Goal: Information Seeking & Learning: Learn about a topic

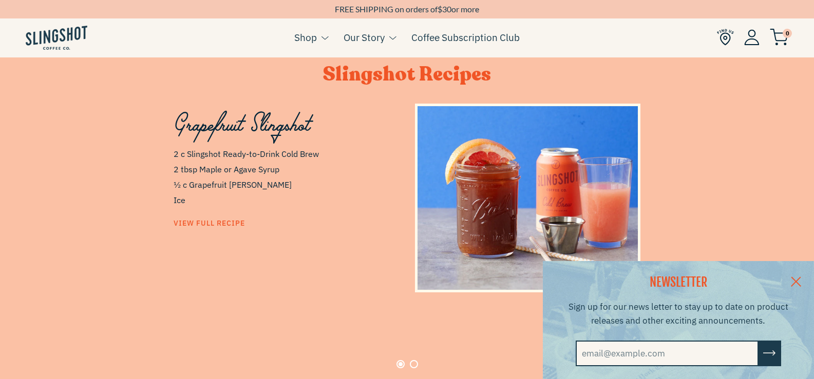
scroll to position [513, 0]
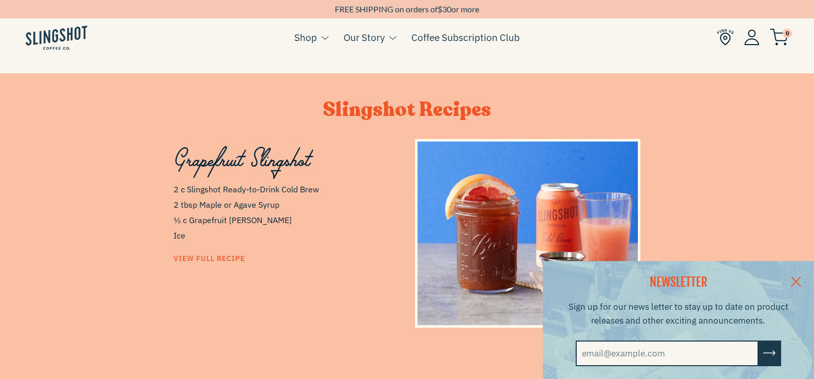
click at [805, 278] on link at bounding box center [796, 281] width 36 height 40
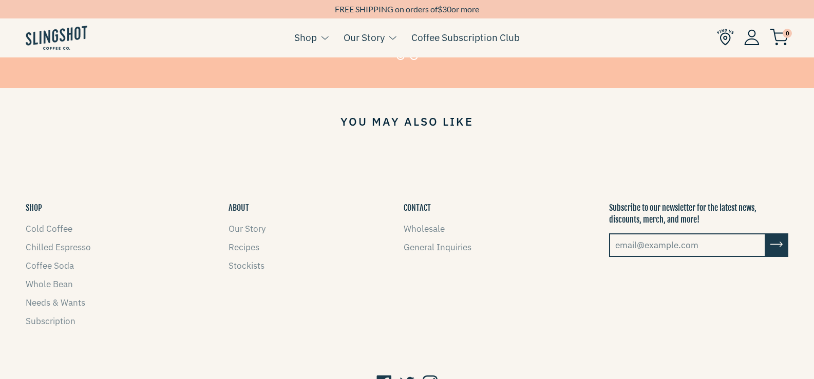
scroll to position [573, 0]
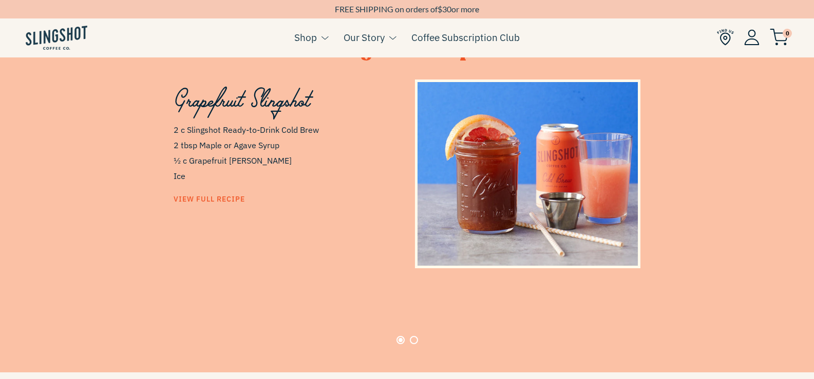
click at [415, 337] on button "Page 2" at bounding box center [414, 340] width 8 height 8
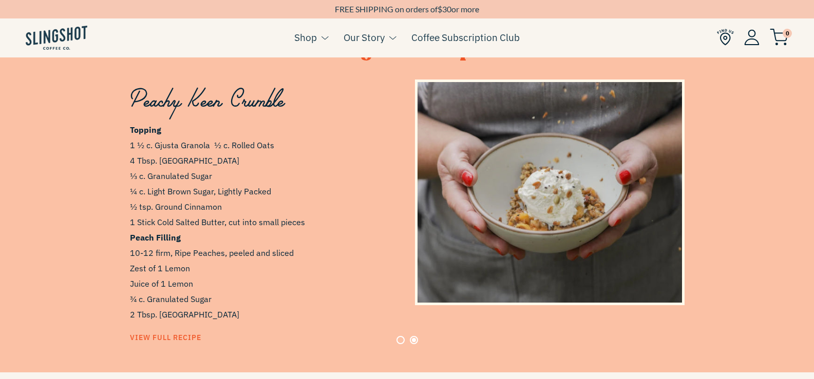
scroll to position [0, 585]
click at [398, 336] on button "Page 1" at bounding box center [400, 340] width 8 height 8
click at [402, 338] on button "Page 1" at bounding box center [400, 340] width 8 height 8
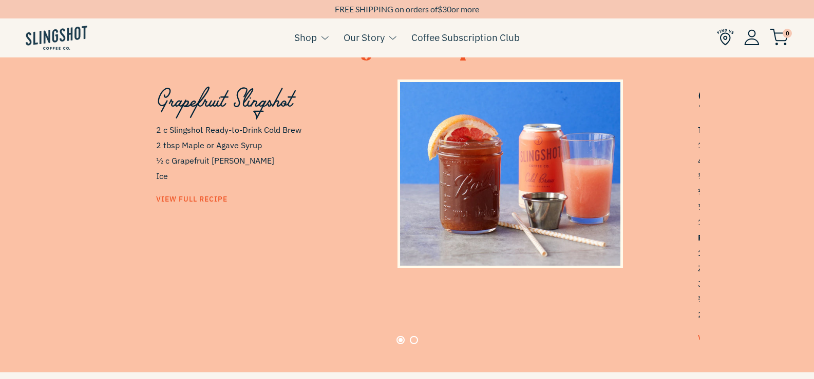
scroll to position [0, 0]
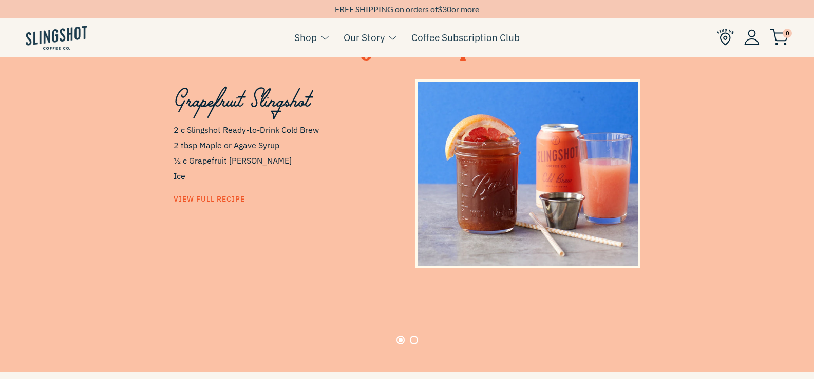
click at [216, 200] on span "View Full Recipe" at bounding box center [209, 199] width 71 height 9
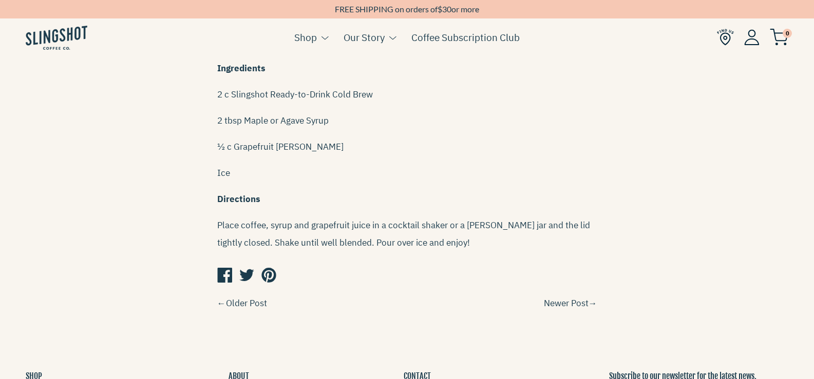
scroll to position [462, 0]
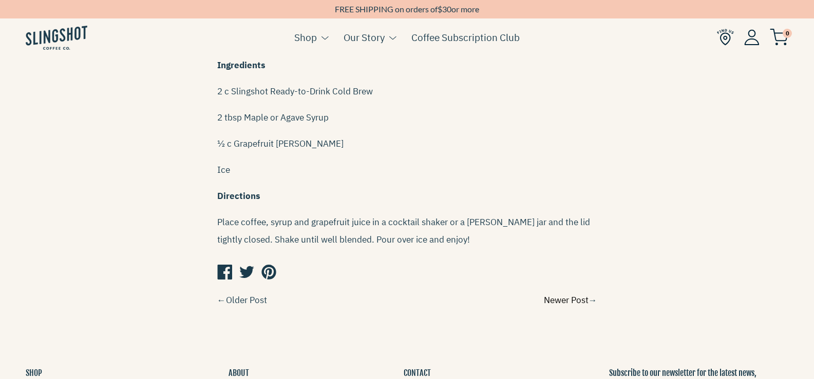
click at [573, 295] on link "Newer Post" at bounding box center [566, 300] width 45 height 11
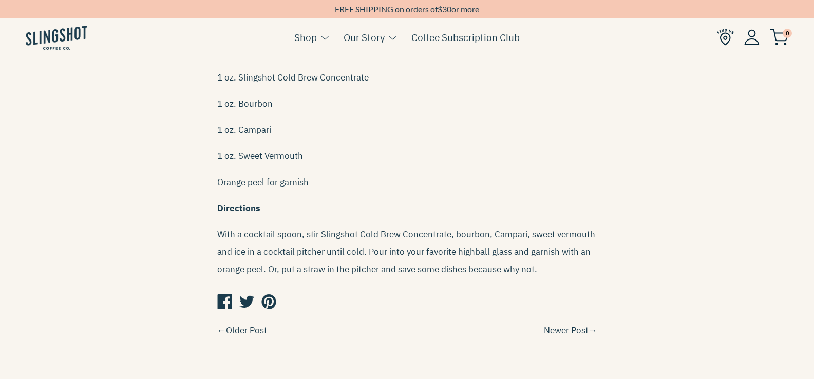
scroll to position [616, 0]
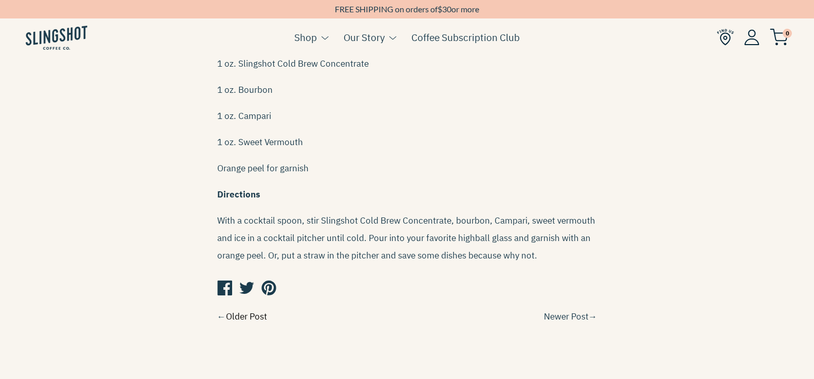
click at [240, 311] on link "Older Post" at bounding box center [246, 316] width 41 height 11
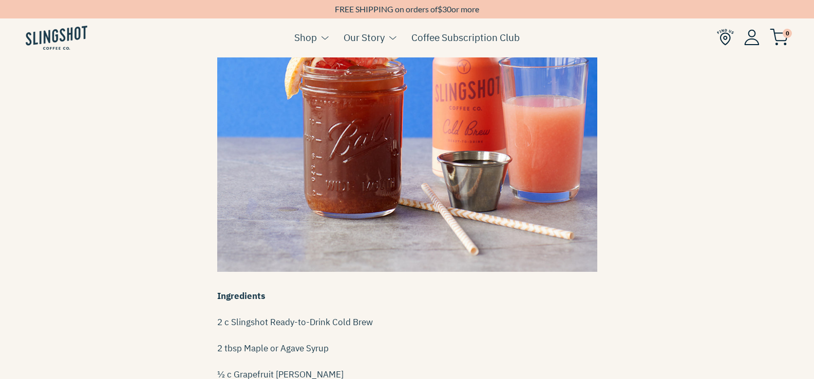
scroll to position [411, 0]
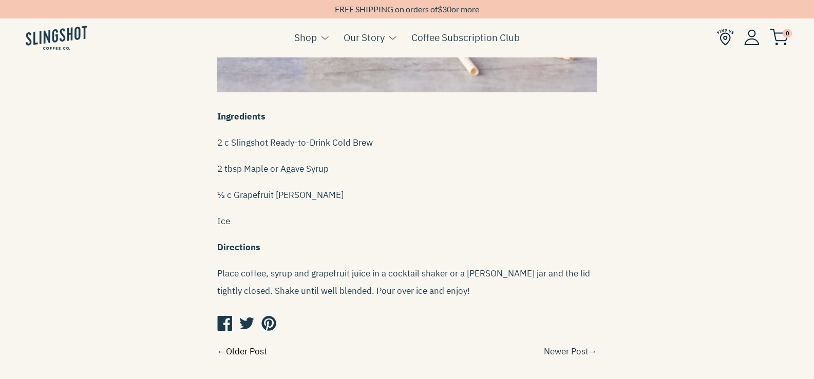
click at [237, 346] on link "Older Post" at bounding box center [246, 351] width 41 height 11
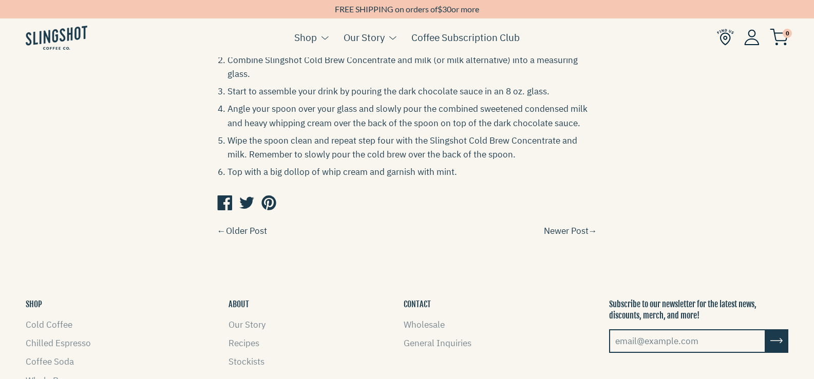
scroll to position [1130, 0]
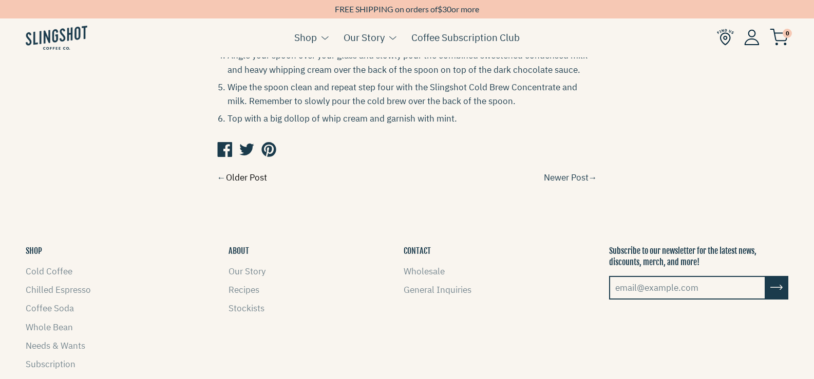
click at [254, 172] on link "Older Post" at bounding box center [246, 177] width 41 height 11
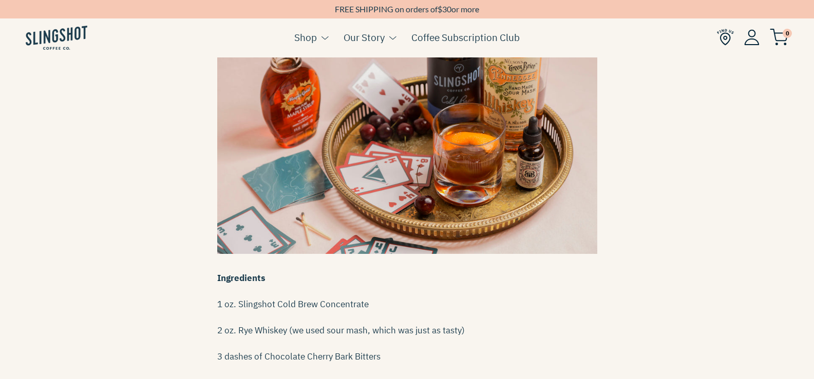
scroll to position [51, 0]
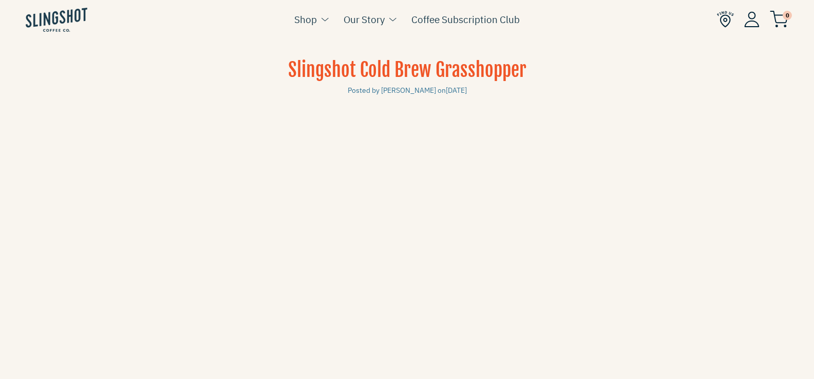
scroll to position [1130, 0]
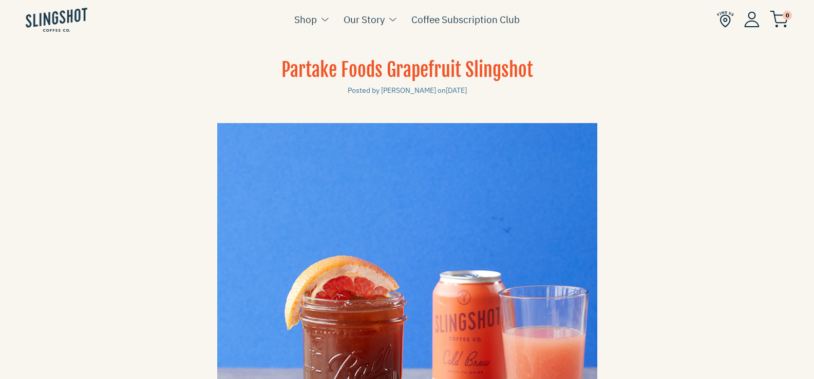
scroll to position [411, 0]
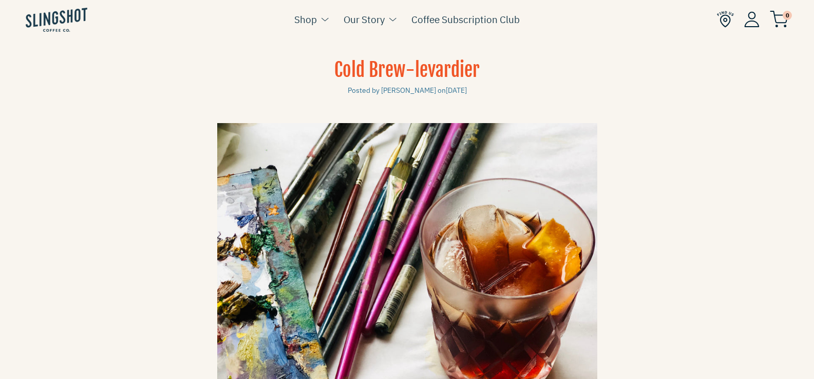
scroll to position [616, 0]
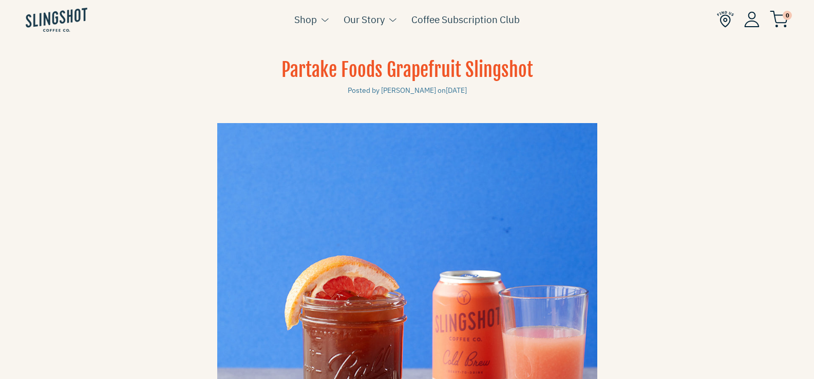
scroll to position [462, 0]
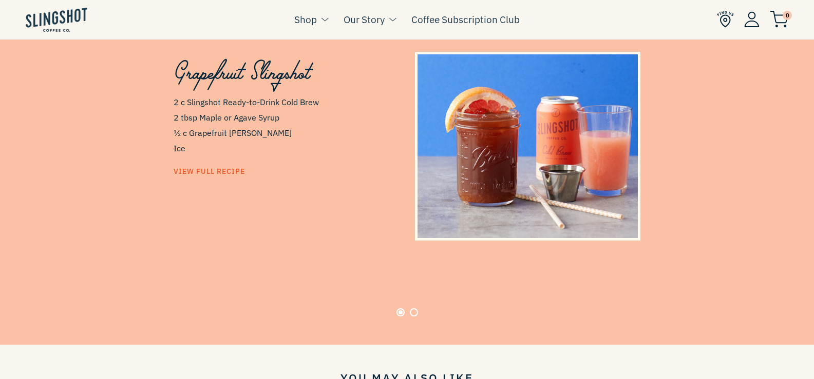
scroll to position [624, 0]
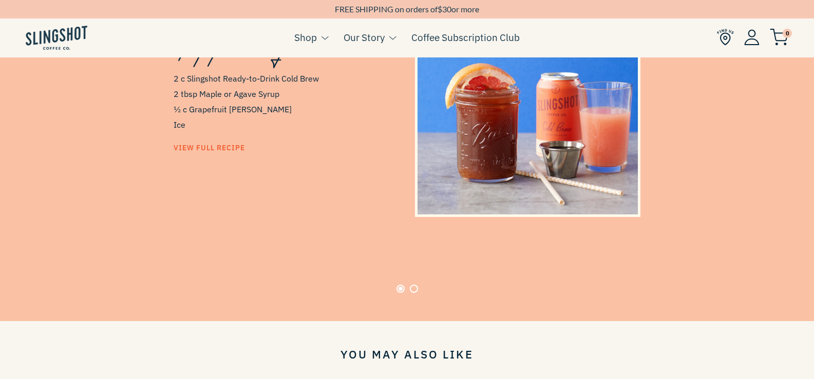
click at [217, 144] on span "View Full Recipe" at bounding box center [209, 147] width 71 height 9
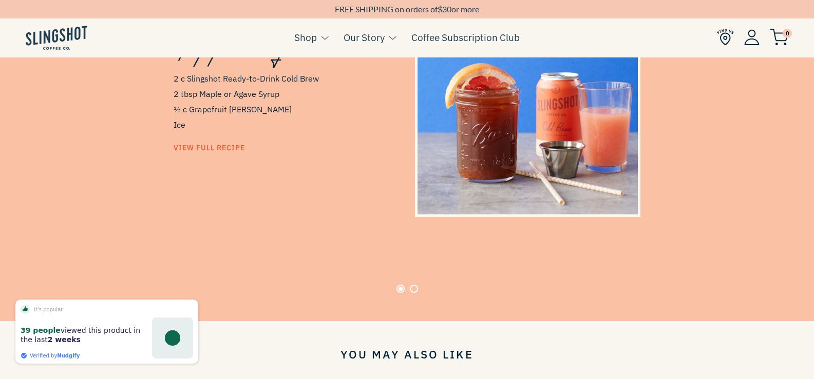
click at [414, 285] on button "Page 2" at bounding box center [414, 289] width 8 height 8
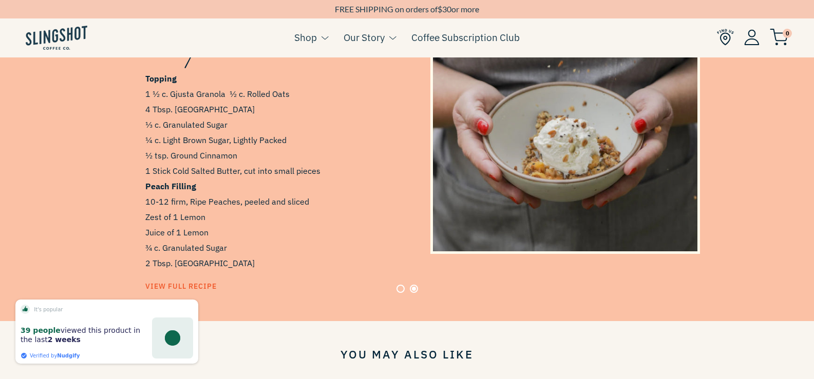
scroll to position [0, 585]
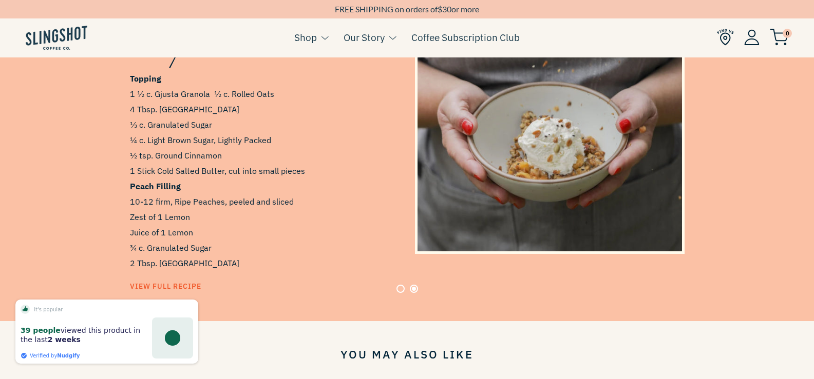
click at [176, 285] on div at bounding box center [406, 289] width 585 height 8
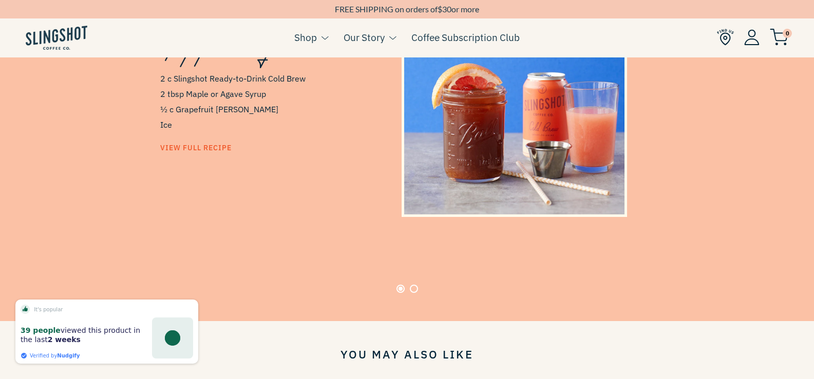
scroll to position [0, 0]
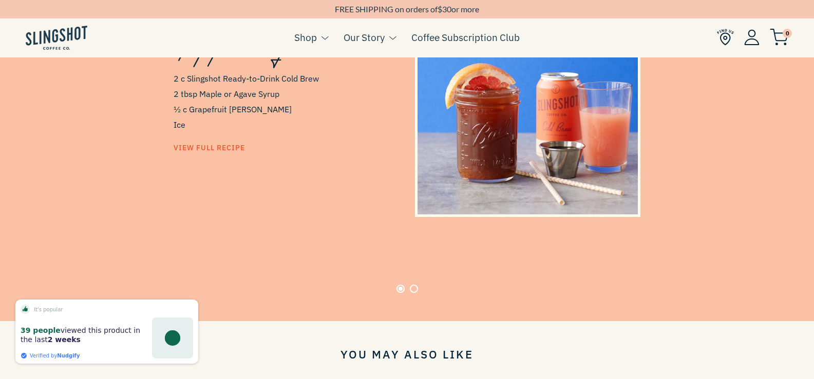
click at [416, 285] on button "Page 2" at bounding box center [414, 289] width 8 height 8
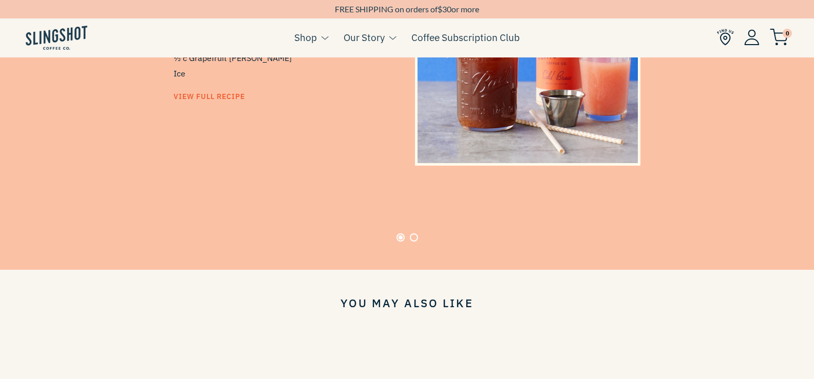
click at [414, 234] on button "Page 2" at bounding box center [414, 238] width 8 height 8
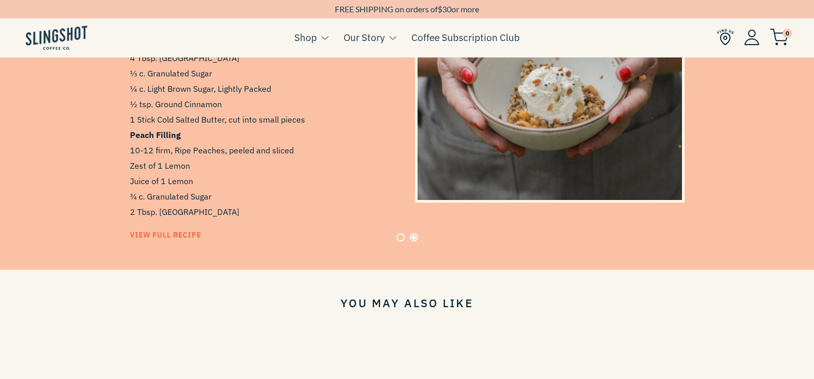
scroll to position [0, 585]
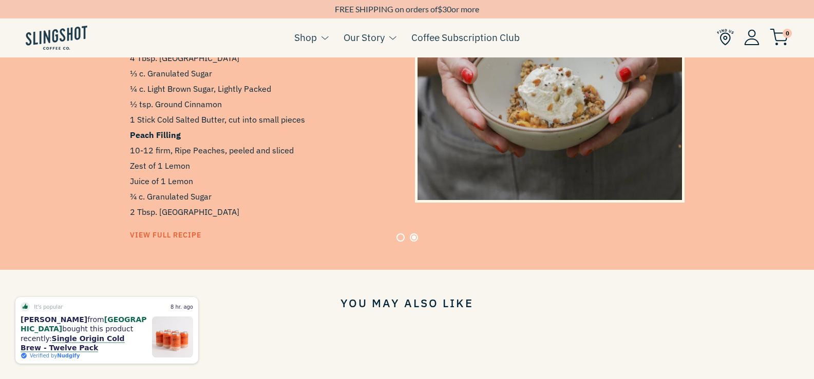
click at [160, 238] on div "Peachy Keen Crumble Topping 1 ½ c. Gjusta Granola ½ c. Rolled Oats  4 Tbsp. Cor…" at bounding box center [264, 109] width 285 height 280
click at [160, 235] on div at bounding box center [406, 238] width 585 height 8
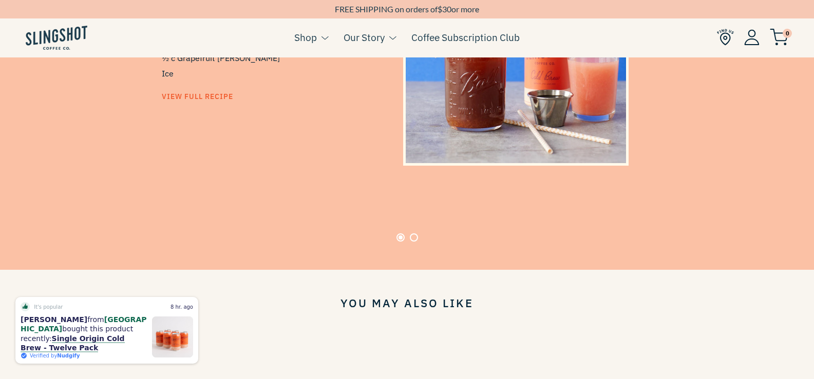
scroll to position [0, 0]
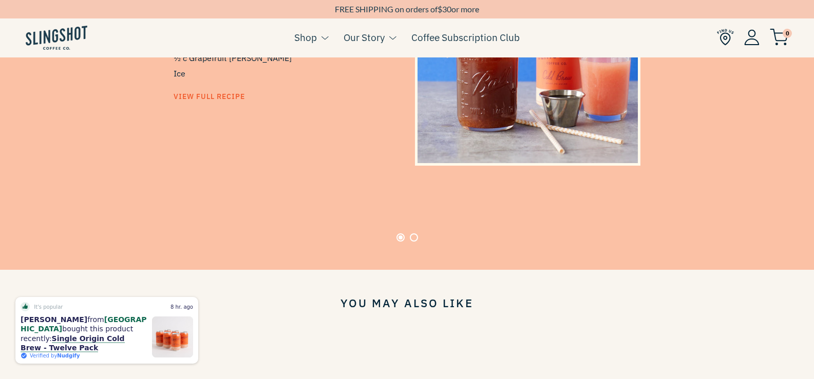
click at [413, 234] on button "Page 2" at bounding box center [414, 238] width 8 height 8
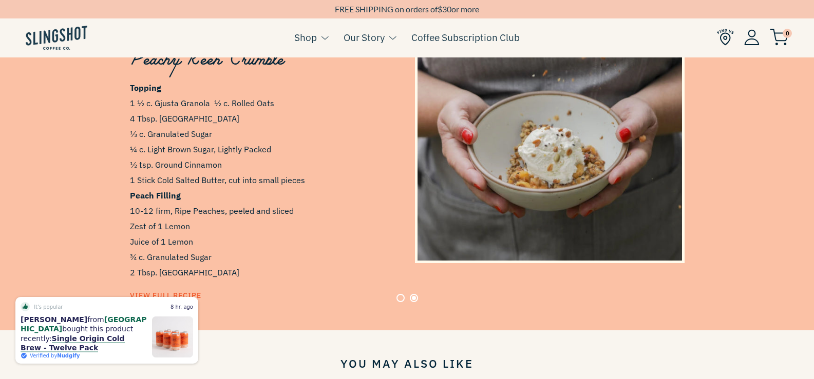
scroll to position [624, 0]
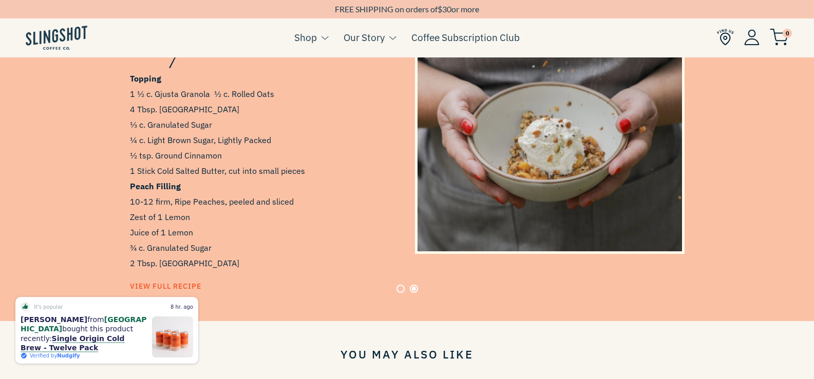
click at [399, 285] on button "Page 1" at bounding box center [400, 289] width 8 height 8
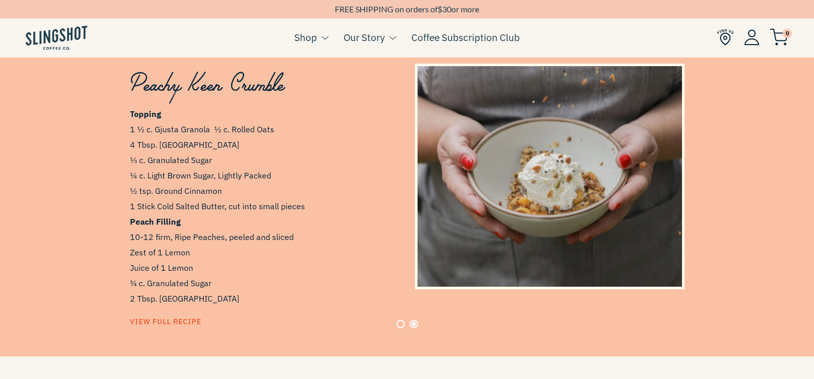
scroll to position [573, 0]
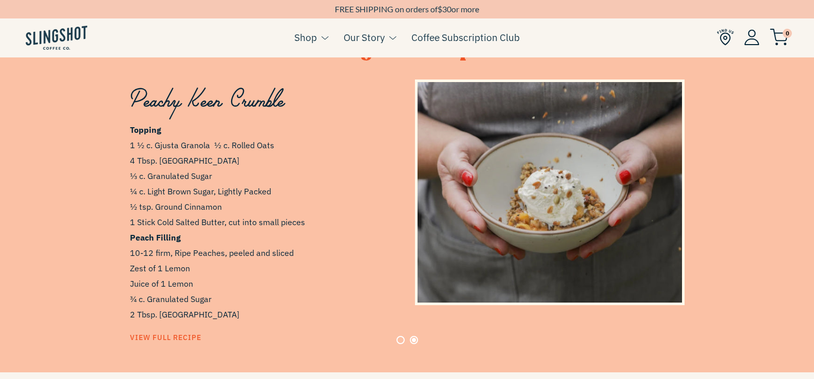
click at [404, 336] on button "Page 1" at bounding box center [400, 340] width 8 height 8
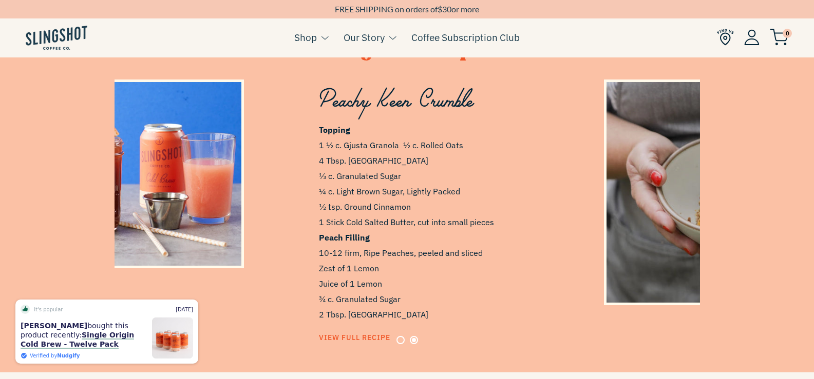
scroll to position [0, 585]
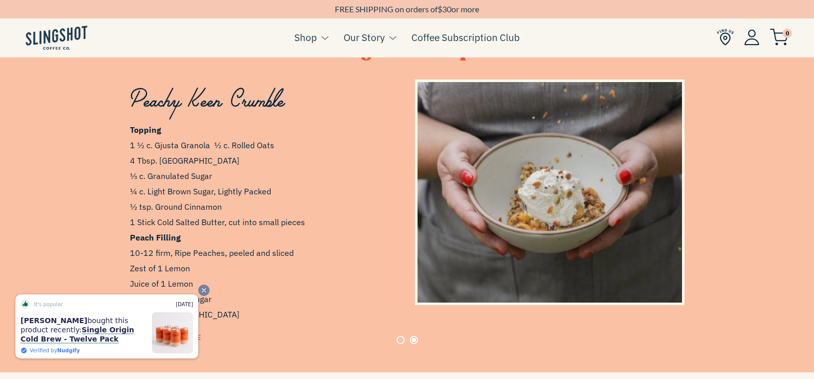
click at [202, 293] on icon "Close" at bounding box center [203, 290] width 7 height 7
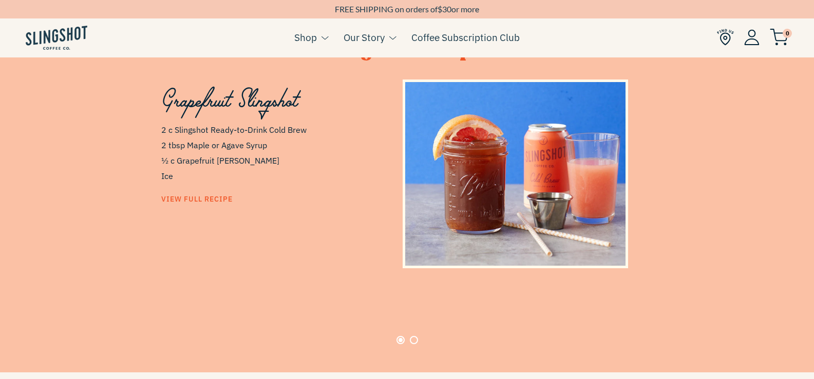
scroll to position [0, 0]
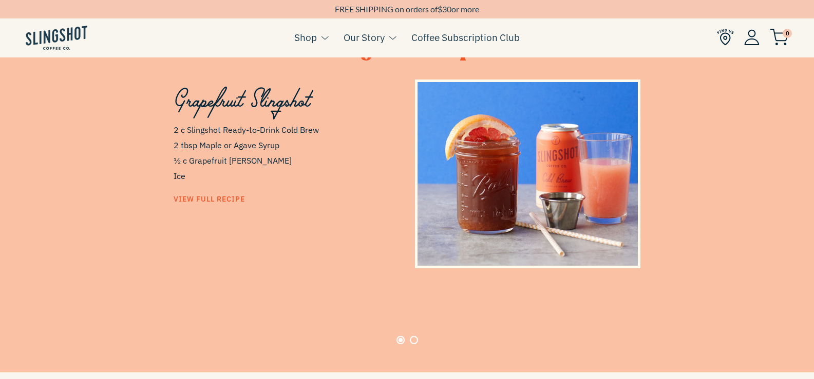
click at [217, 197] on span "View Full Recipe" at bounding box center [209, 199] width 71 height 9
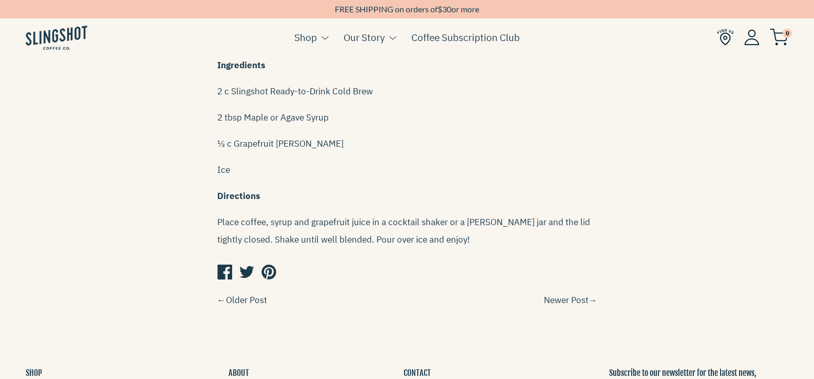
scroll to position [411, 0]
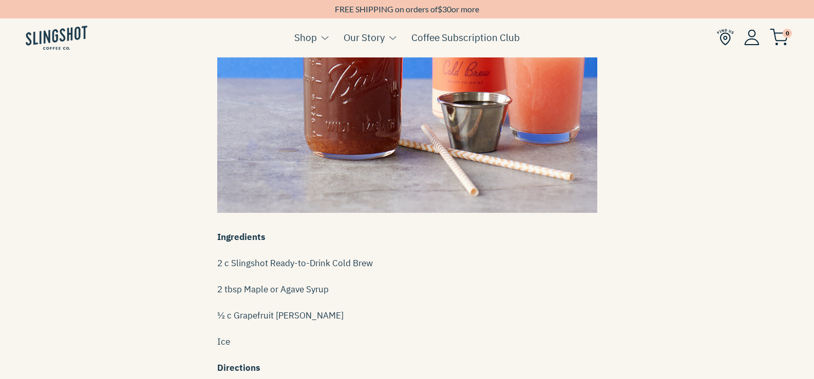
scroll to position [308, 0]
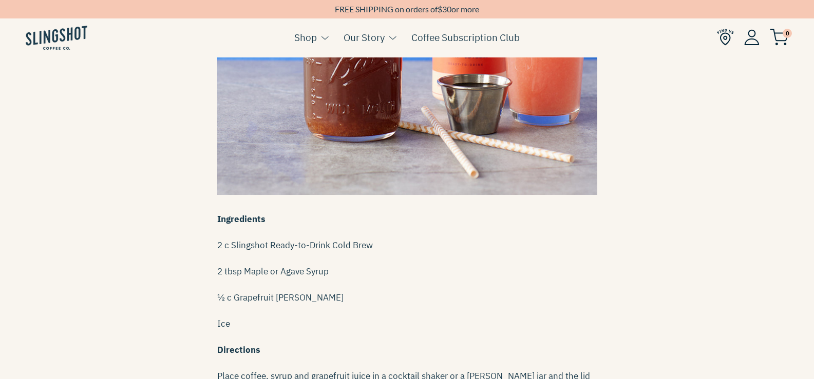
click at [531, 292] on p "½ c Grapefruit [PERSON_NAME]" at bounding box center [407, 297] width 380 height 17
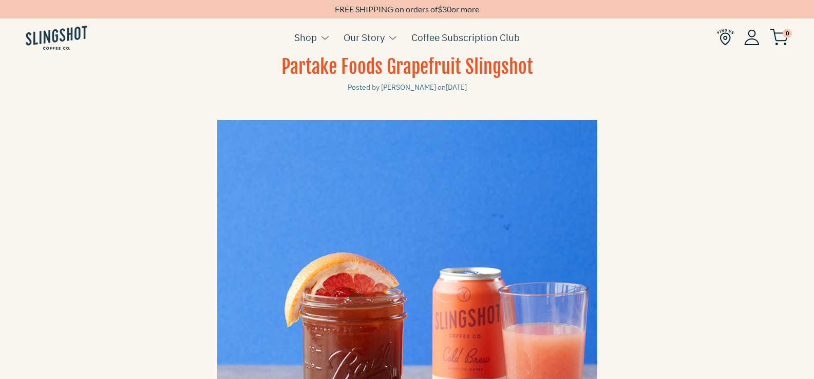
scroll to position [0, 0]
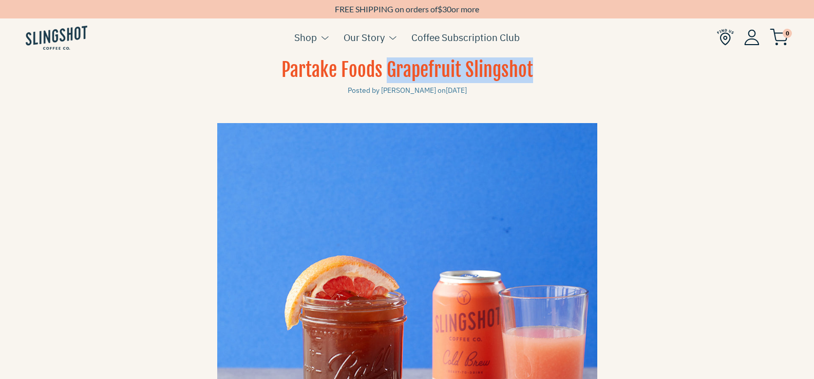
drag, startPoint x: 539, startPoint y: 62, endPoint x: 388, endPoint y: 70, distance: 151.7
click at [388, 70] on h1 "Partake Foods Grapefruit Slingshot" at bounding box center [407, 71] width 374 height 26
copy h1 "Grapefruit Slingshot"
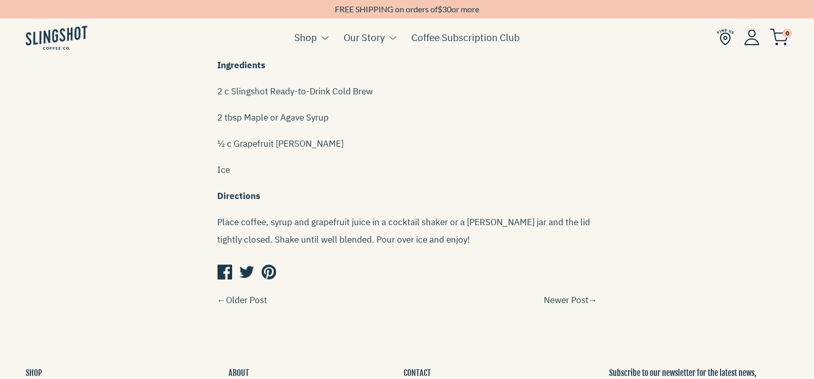
scroll to position [411, 0]
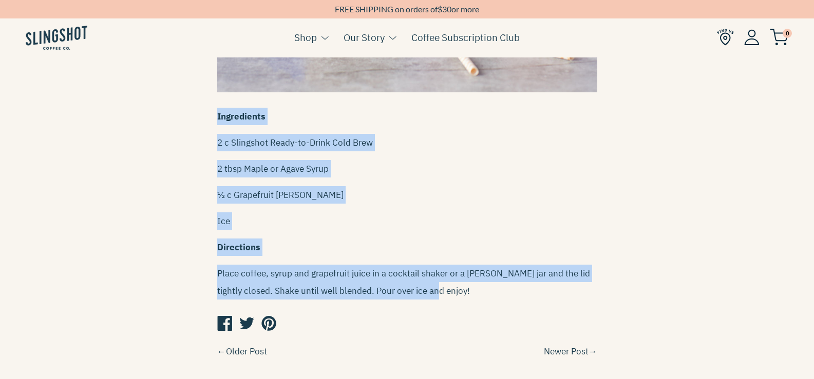
drag, startPoint x: 217, startPoint y: 113, endPoint x: 498, endPoint y: 285, distance: 329.5
click at [498, 285] on div "Ingredients 2 c Slingshot Ready-to-Drink Cold Brew 2 tbsp Maple or Agave Syrup …" at bounding box center [407, 204] width 380 height 192
copy div "Ingredients 2 c Slingshot Ready-to-Drink Cold Brew 2 tbsp Maple or Agave Syrup …"
click at [679, 268] on div "Partake Foods Grapefruit Slingshot Posted by Jenny Bonchak on March 24, 2021 In…" at bounding box center [407, 7] width 814 height 721
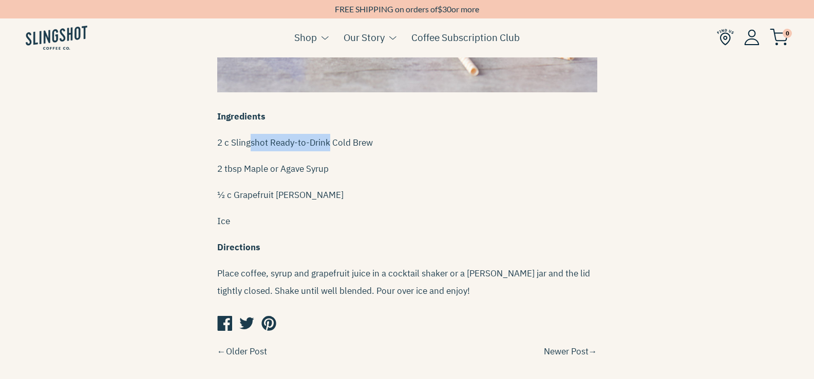
drag, startPoint x: 251, startPoint y: 141, endPoint x: 328, endPoint y: 138, distance: 76.6
click at [328, 138] on span "2 c Slingshot Ready-to-Drink Cold Brew" at bounding box center [295, 142] width 156 height 11
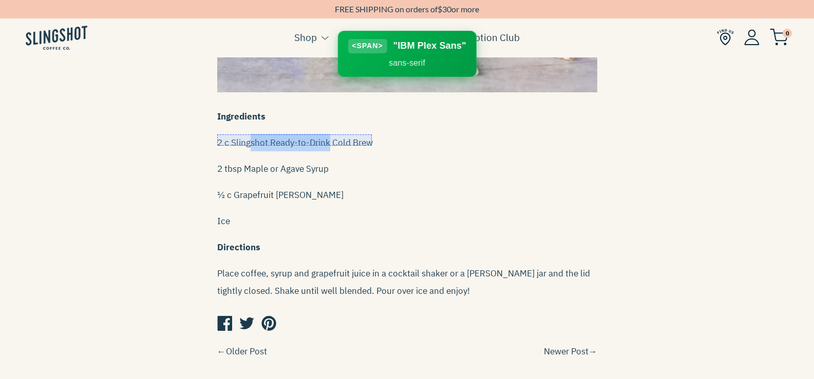
click at [296, 135] on div at bounding box center [294, 140] width 155 height 11
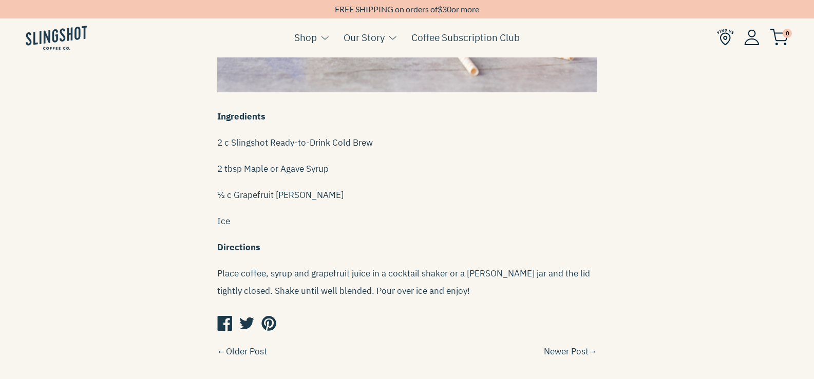
click at [426, 293] on span "Place coffee, syrup and grapefruit juice in a cocktail shaker or a mason jar an…" at bounding box center [403, 282] width 373 height 29
drag, startPoint x: 444, startPoint y: 286, endPoint x: 346, endPoint y: 289, distance: 98.6
click at [346, 289] on p "Place coffee, syrup and grapefruit juice in a cocktail shaker or a mason jar an…" at bounding box center [407, 282] width 380 height 35
click at [346, 289] on span "Place coffee, syrup and grapefruit juice in a cocktail shaker or a mason jar an…" at bounding box center [403, 282] width 373 height 29
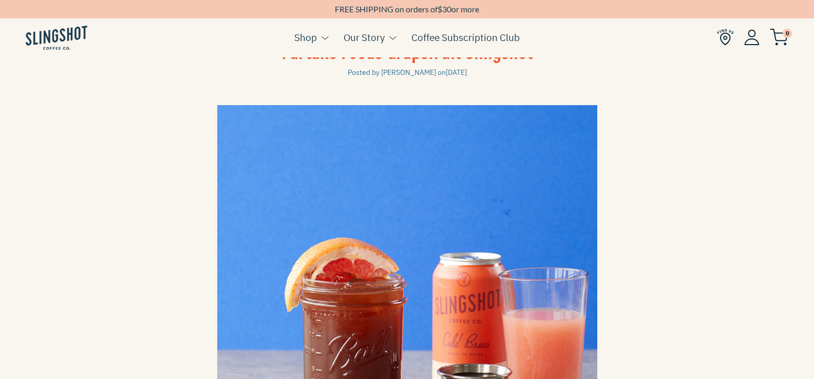
scroll to position [0, 0]
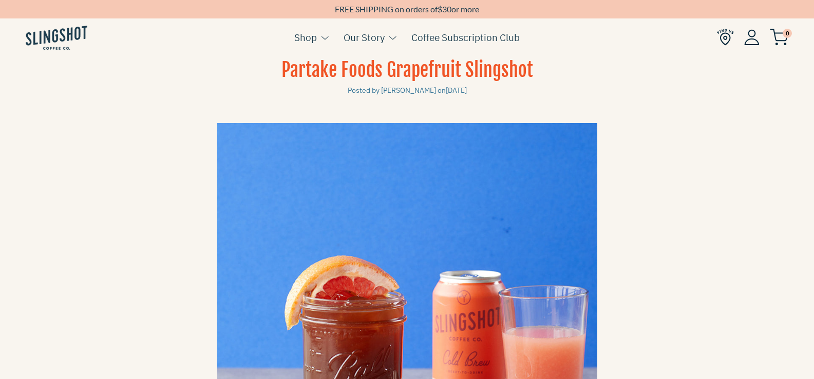
click at [381, 89] on small "Posted by Jenny Bonchak on March 24, 2021" at bounding box center [407, 90] width 119 height 9
click at [412, 89] on small "Posted by Jenny Bonchak on March 24, 2021" at bounding box center [407, 90] width 119 height 9
click at [455, 91] on time "March 24, 2021" at bounding box center [456, 90] width 21 height 9
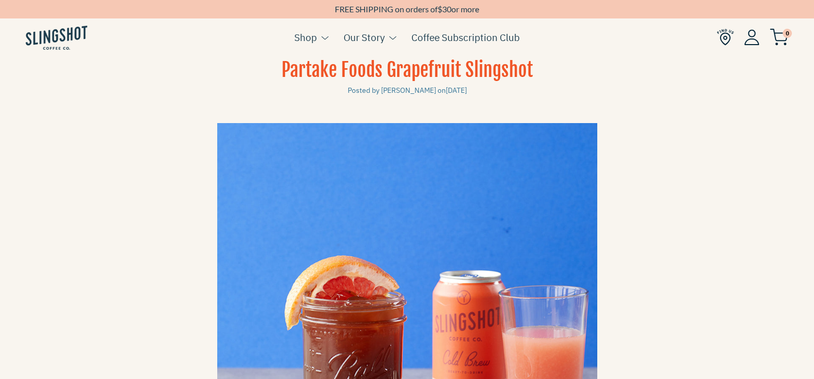
click at [467, 91] on time "March 24, 2021" at bounding box center [456, 90] width 21 height 9
drag, startPoint x: 474, startPoint y: 87, endPoint x: 321, endPoint y: 88, distance: 153.0
click at [321, 88] on div "Partake Foods Grapefruit Slingshot Posted by Jenny Bonchak on March 24, 2021" at bounding box center [407, 78] width 380 height 40
click at [361, 90] on small "Posted by Jenny Bonchak on March 24, 2021" at bounding box center [407, 90] width 119 height 9
drag, startPoint x: 336, startPoint y: 89, endPoint x: 525, endPoint y: 90, distance: 188.9
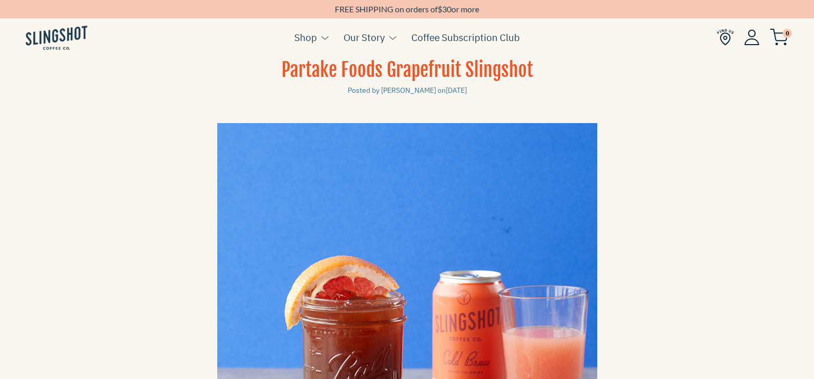
click at [525, 90] on div "Partake Foods Grapefruit Slingshot Posted by Jenny Bonchak on March 24, 2021" at bounding box center [407, 78] width 380 height 40
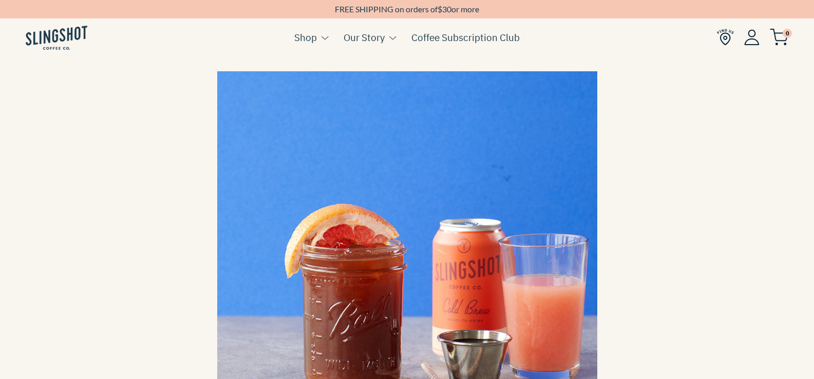
scroll to position [51, 0]
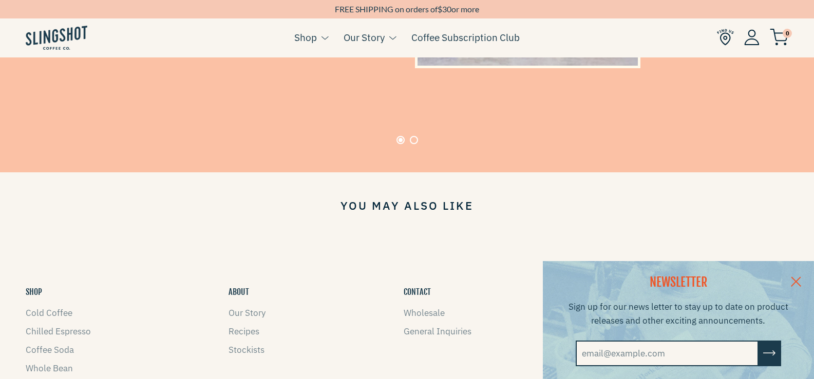
scroll to position [513, 0]
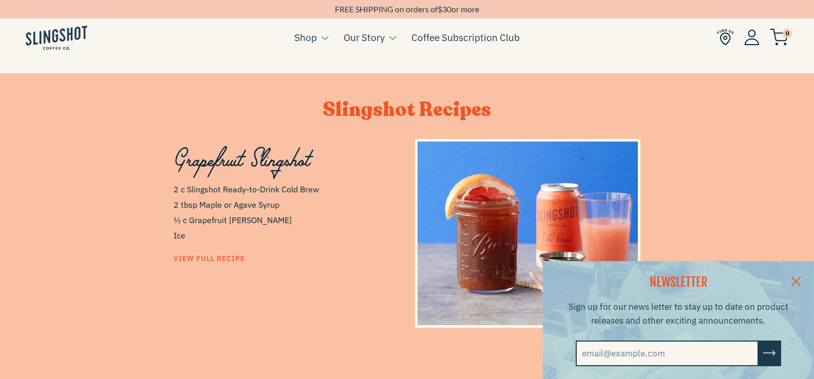
click at [806, 276] on link at bounding box center [796, 281] width 36 height 40
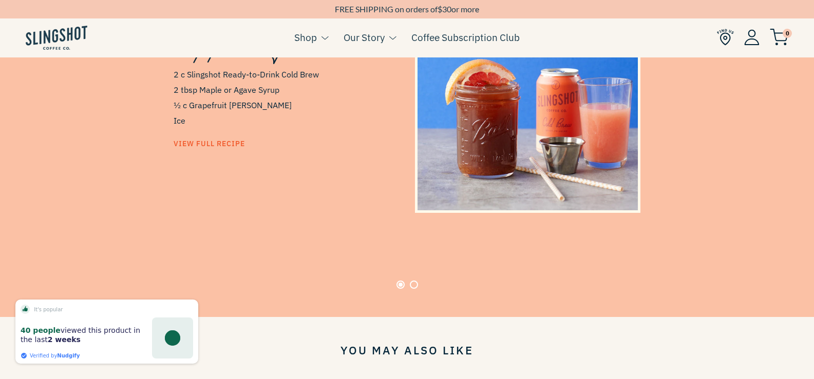
scroll to position [616, 0]
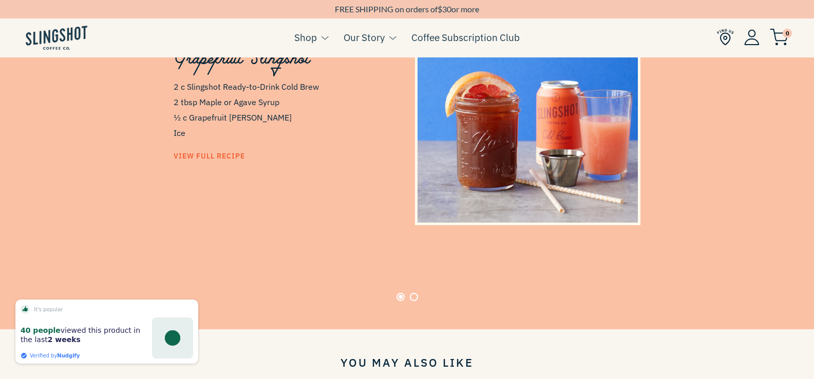
click at [416, 293] on button "Page 2" at bounding box center [414, 297] width 8 height 8
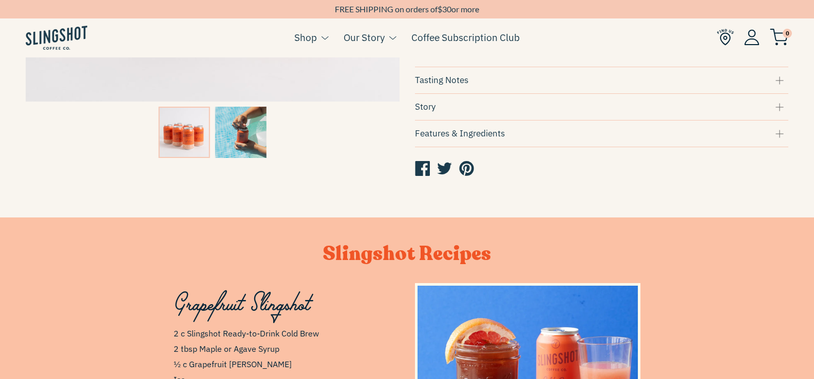
scroll to position [257, 0]
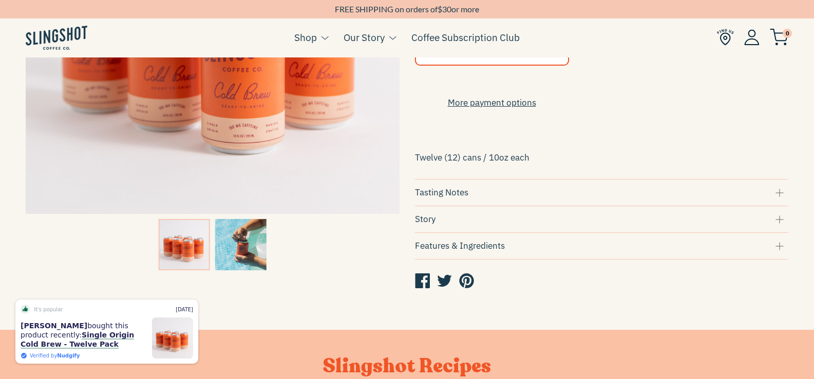
click at [432, 224] on div "Story" at bounding box center [602, 220] width 374 height 14
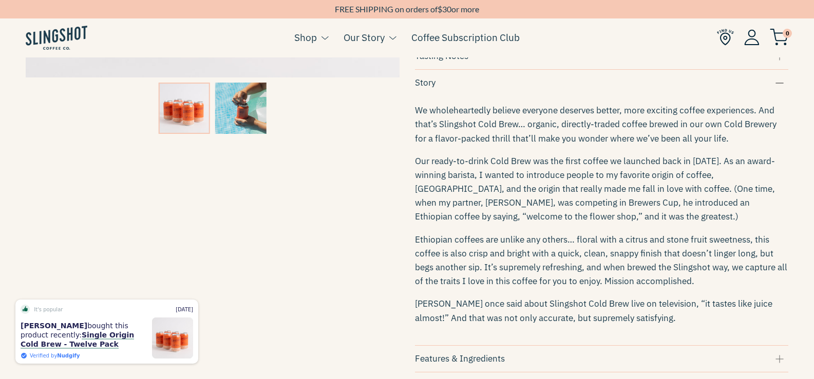
scroll to position [462, 0]
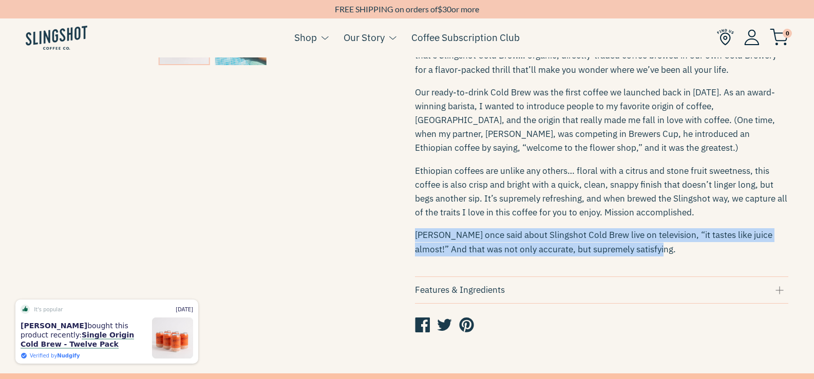
drag, startPoint x: 412, startPoint y: 242, endPoint x: 663, endPoint y: 252, distance: 251.8
copy p "Hoda Kotb once said about Slingshot Cold Brew live on television, “it tastes li…"
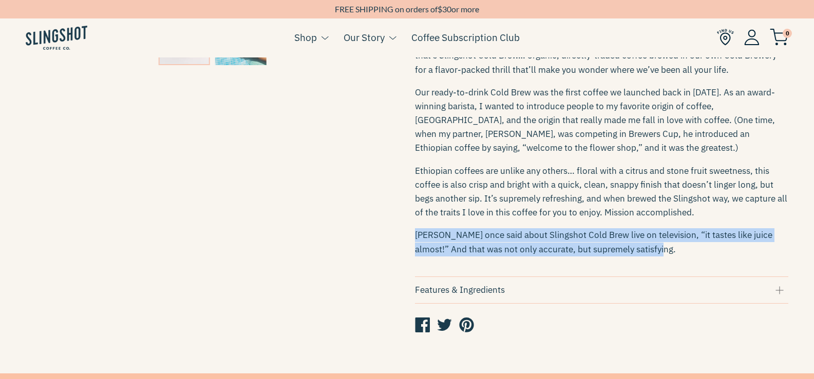
click at [583, 247] on p "Hoda Kotb once said about Slingshot Cold Brew live on television, “it tastes li…" at bounding box center [602, 242] width 374 height 28
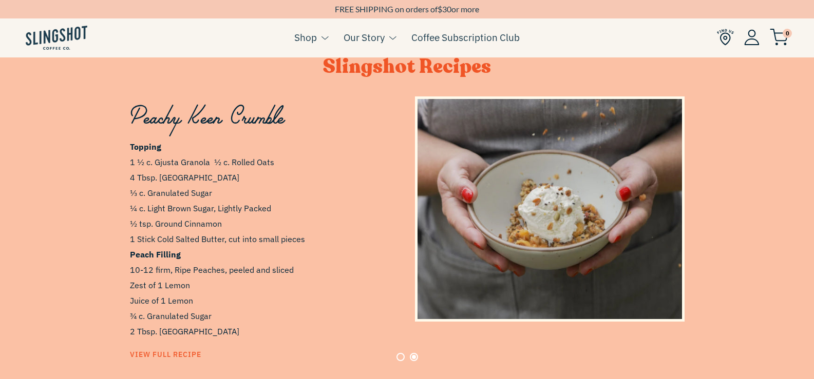
scroll to position [821, 0]
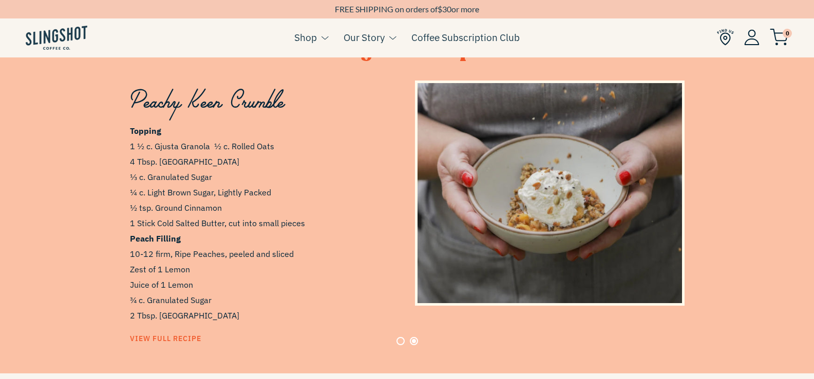
click at [400, 337] on button "Page 1" at bounding box center [400, 341] width 8 height 8
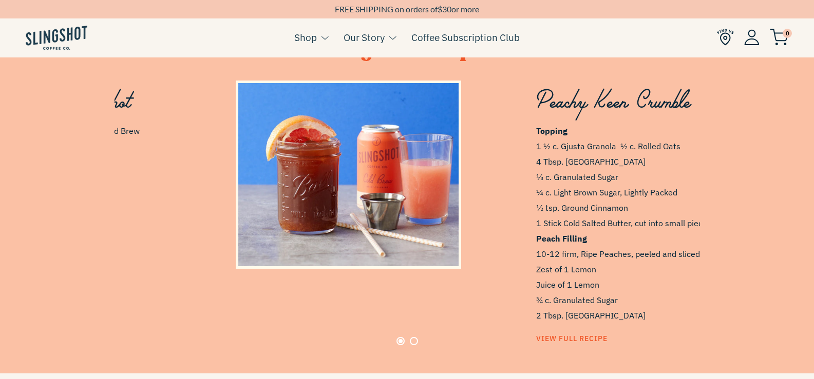
scroll to position [0, 0]
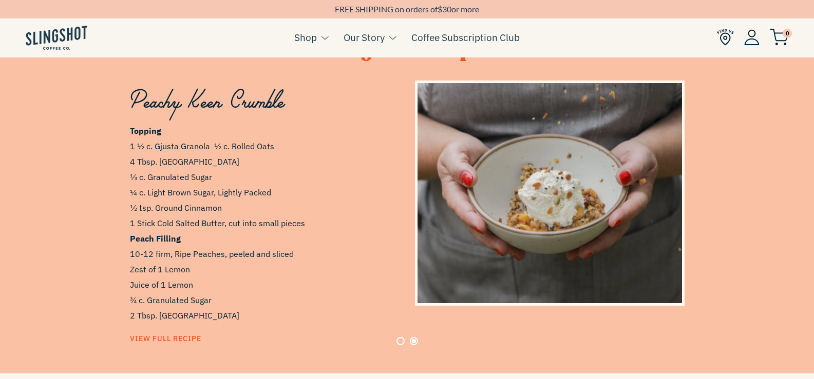
click at [400, 337] on button "Page 1" at bounding box center [400, 341] width 8 height 8
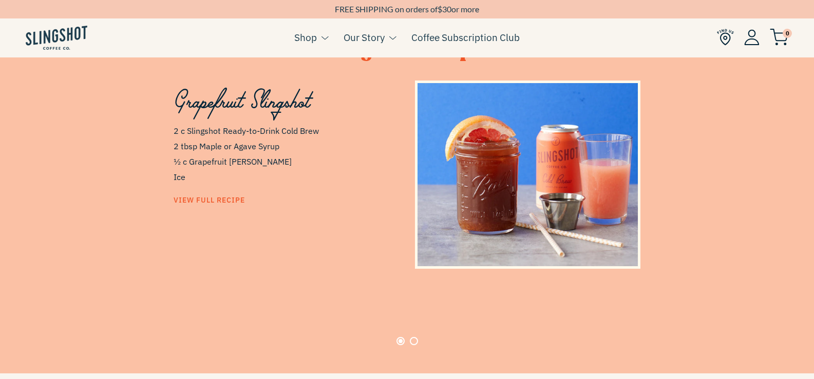
click at [205, 201] on span "View Full Recipe" at bounding box center [209, 200] width 71 height 9
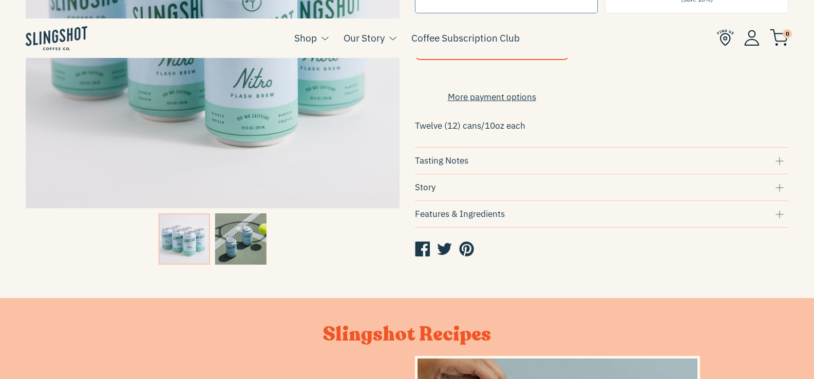
scroll to position [257, 0]
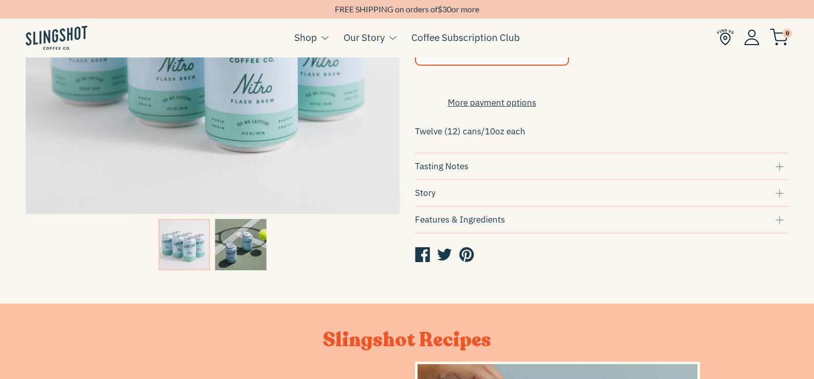
click at [776, 198] on div "Story" at bounding box center [602, 193] width 374 height 14
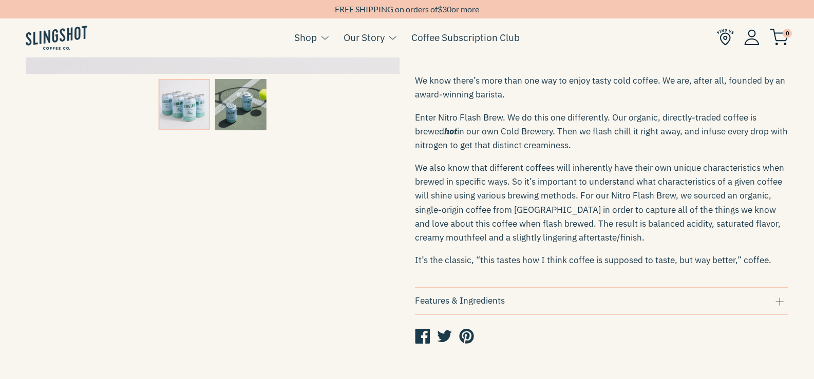
scroll to position [411, 0]
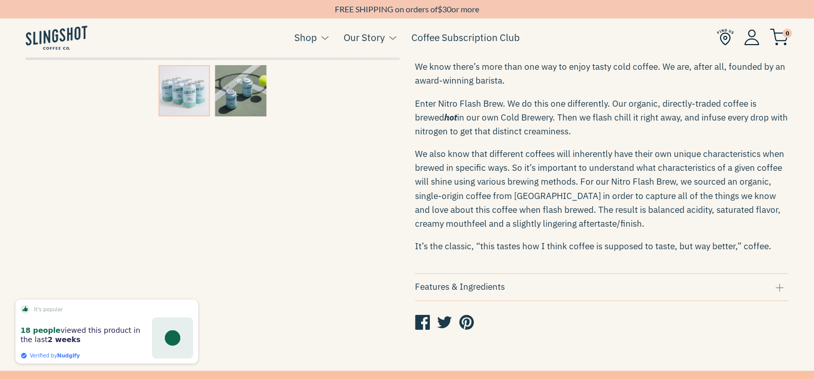
drag, startPoint x: 773, startPoint y: 252, endPoint x: 414, endPoint y: 253, distance: 358.9
click at [414, 253] on div "Nitro Flash Brew Twelve Pack $48.00 Quantity 1 Purchase Options One-time Purcha…" at bounding box center [593, 15] width 389 height 659
click at [715, 252] on span "It’s the classic, “this tastes how I think coffee is supposed to taste, but way…" at bounding box center [593, 246] width 356 height 11
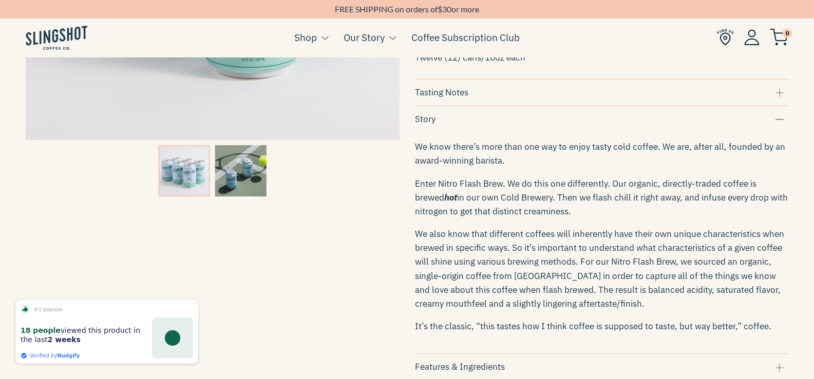
scroll to position [308, 0]
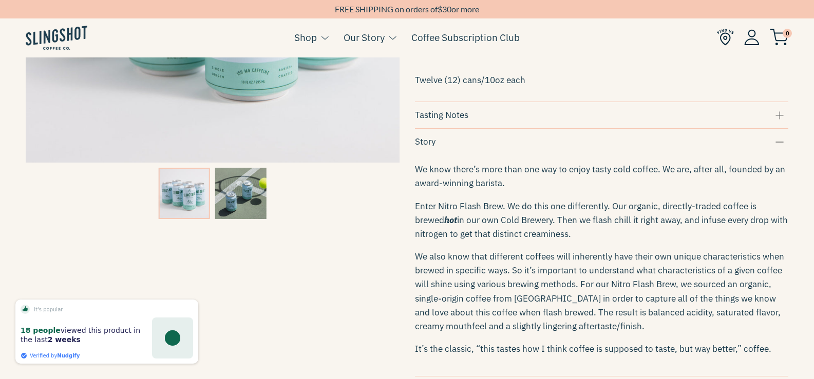
drag, startPoint x: 779, startPoint y: 254, endPoint x: 407, endPoint y: 145, distance: 388.4
click at [407, 145] on div "Nitro Flash Brew Twelve Pack $48.00 Quantity 1 Purchase Options One-time Purcha…" at bounding box center [593, 118] width 389 height 659
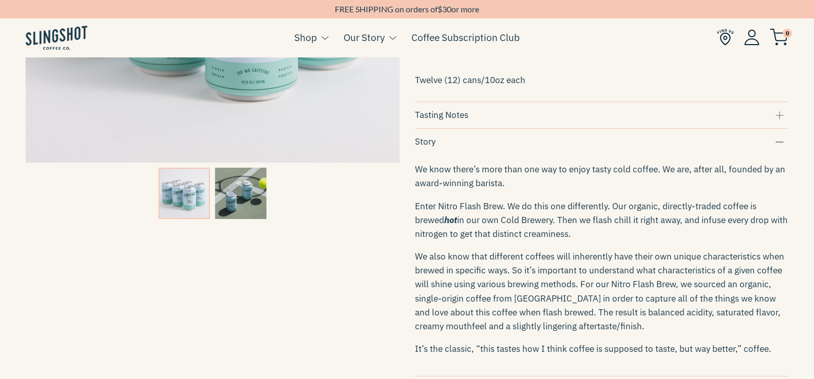
copy div "Story We know there’s more than one way to enjoy tasty cold coffee. We are, aft…"
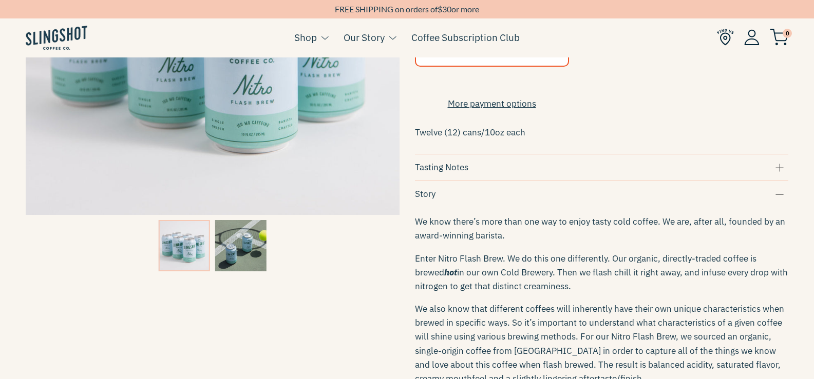
scroll to position [257, 0]
click at [447, 167] on div "Tasting Notes" at bounding box center [602, 167] width 374 height 14
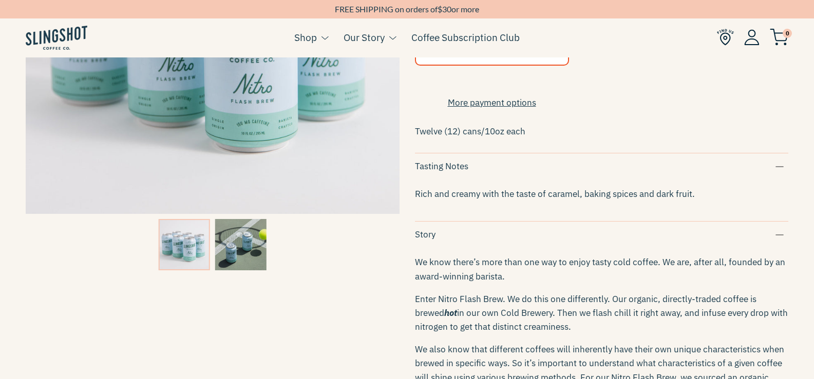
drag, startPoint x: 705, startPoint y: 199, endPoint x: 411, endPoint y: 205, distance: 293.7
click at [411, 205] on div "Nitro Flash Brew Twelve Pack $48.00 Quantity 1 Purchase Options One-time Purcha…" at bounding box center [593, 190] width 389 height 701
copy span "Rich and creamy with the taste of caramel, baking spices and dark fruit."
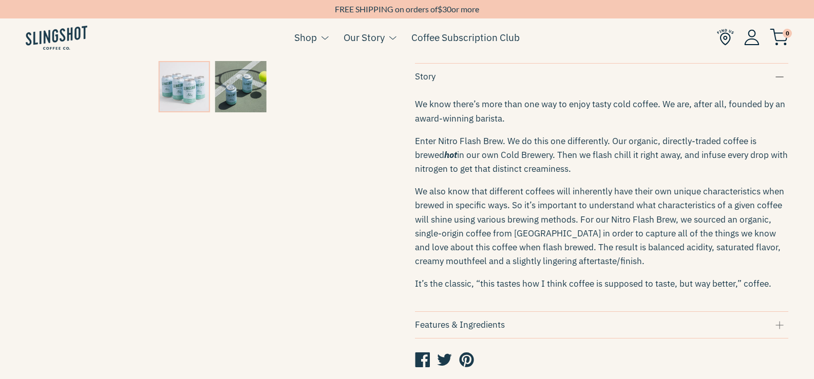
scroll to position [411, 0]
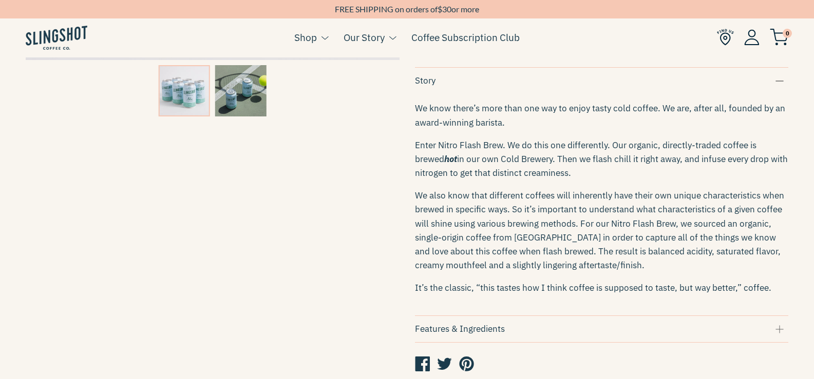
drag, startPoint x: 414, startPoint y: 295, endPoint x: 773, endPoint y: 287, distance: 359.5
click at [773, 287] on div "Nitro Flash Brew Twelve Pack $48.00 Quantity 1 Purchase Options One-time Purcha…" at bounding box center [593, 36] width 389 height 701
click at [679, 290] on span "It’s the classic, “this tastes how I think coffee is supposed to taste, but way…" at bounding box center [593, 287] width 356 height 11
drag, startPoint x: 776, startPoint y: 292, endPoint x: 405, endPoint y: 299, distance: 371.3
click at [405, 299] on div "Nitro Flash Brew Twelve Pack $48.00 Quantity 1 Purchase Options One-time Purcha…" at bounding box center [593, 36] width 389 height 701
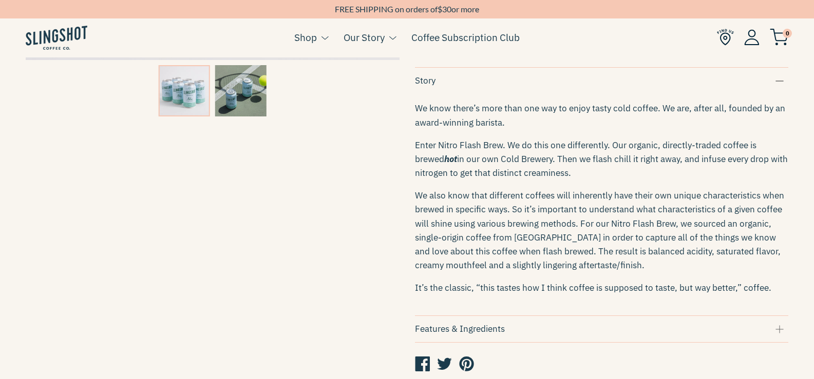
copy span "It’s the classic, “this tastes how I think coffee is supposed to taste, but way…"
click at [597, 288] on div "We know there’s more than one way to enjoy tasty cold coffee. We are, after all…" at bounding box center [602, 198] width 374 height 211
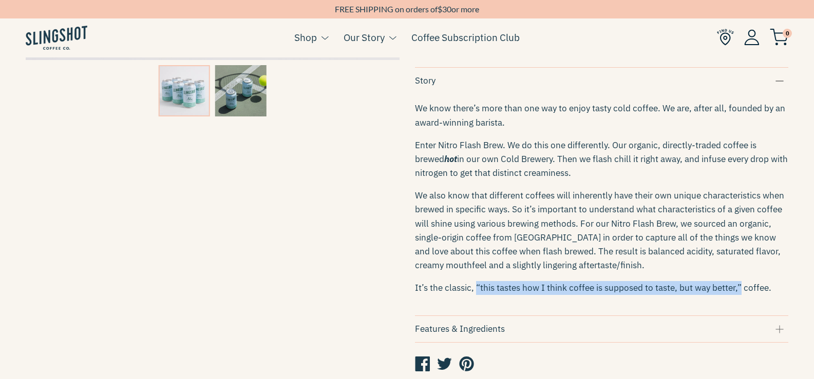
drag, startPoint x: 476, startPoint y: 296, endPoint x: 737, endPoint y: 299, distance: 261.3
click at [737, 294] on span "It’s the classic, “this tastes how I think coffee is supposed to taste, but way…" at bounding box center [593, 287] width 356 height 11
copy span "“this tastes how I think coffee is supposed to taste, but way better,”"
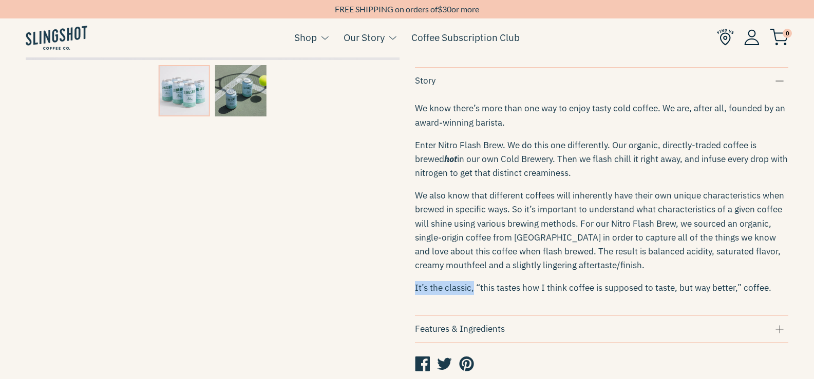
drag, startPoint x: 416, startPoint y: 294, endPoint x: 473, endPoint y: 292, distance: 57.5
click at [473, 292] on div "Nitro Flash Brew Twelve Pack $48.00 Quantity 1 Purchase Options One-time Purcha…" at bounding box center [593, 36] width 389 height 701
copy span "It’s the classic,"
drag, startPoint x: 743, startPoint y: 298, endPoint x: 764, endPoint y: 298, distance: 21.1
click at [764, 294] on span "It’s the classic, “this tastes how I think coffee is supposed to taste, but way…" at bounding box center [593, 287] width 356 height 11
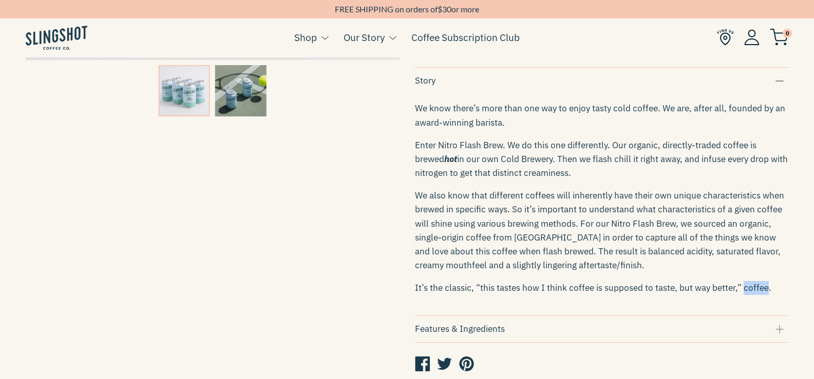
copy span "coffee"
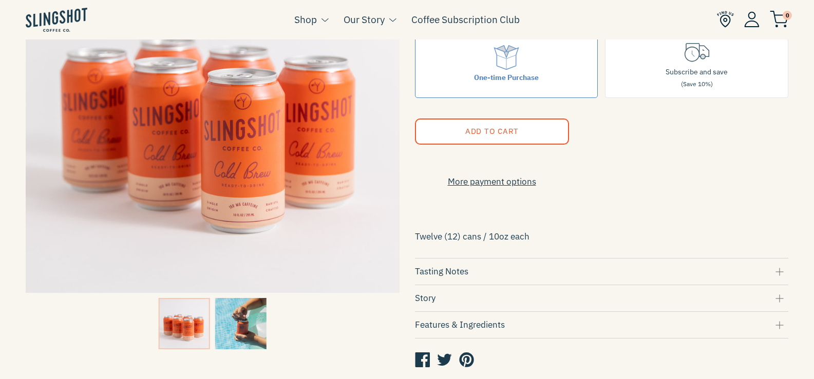
scroll to position [257, 0]
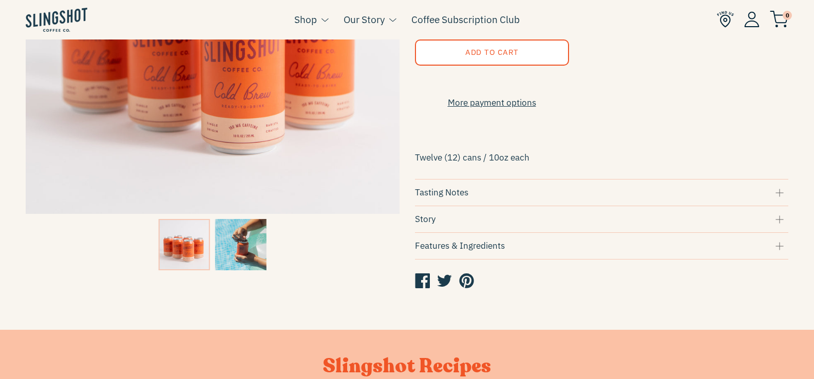
click at [452, 198] on div "Tasting Notes" at bounding box center [602, 193] width 374 height 14
